Goal: Information Seeking & Learning: Learn about a topic

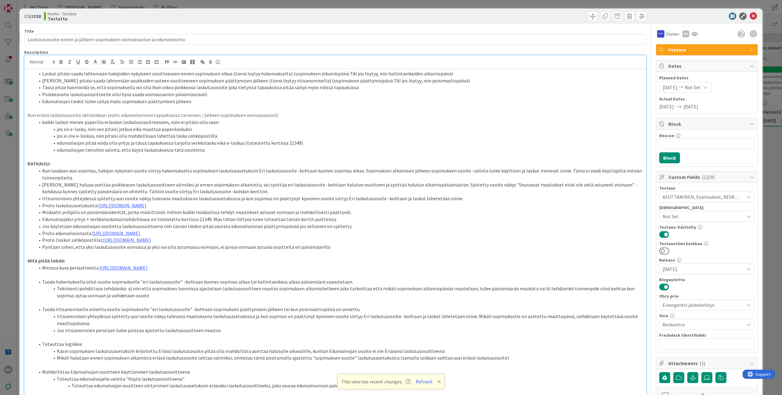
scroll to position [10089, 235]
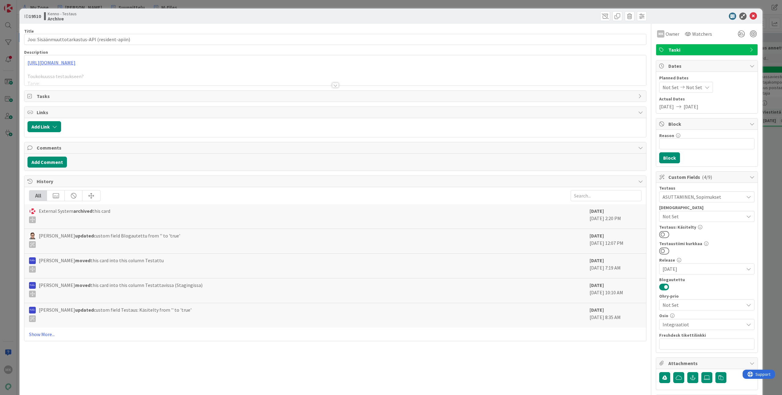
click at [325, 81] on div at bounding box center [334, 78] width 621 height 16
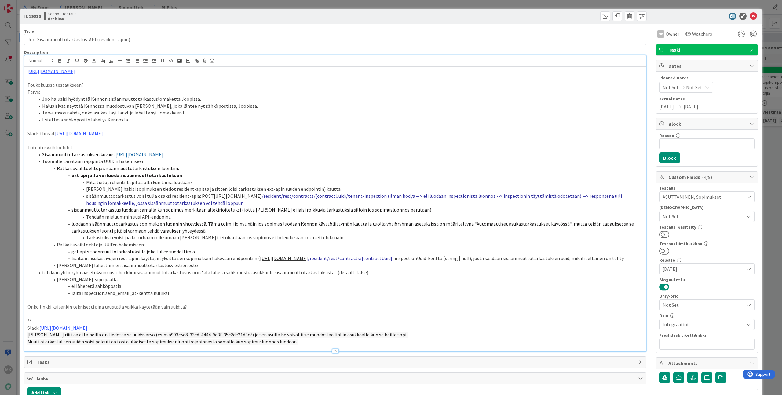
click at [163, 155] on link "https://api.dev.ecs.kenno-sw.net/api-docs/housing-file-upload.html" at bounding box center [139, 154] width 48 height 6
click at [305, 126] on p at bounding box center [334, 126] width 615 height 7
click at [87, 326] on link "https://pandiaoy.slack.com/archives/C04DYN87H96/p1740128353572279" at bounding box center [63, 328] width 48 height 6
click at [118, 339] on link "https://pandiaoy.slack.com/archives/C04DYN87H96/p1740128353572279" at bounding box center [99, 340] width 42 height 8
click at [391, 356] on div "Title 47 / 128 Joo: Sisäänmuuttotarkastus-API (resident-apiin) Description http…" at bounding box center [335, 316] width 622 height 584
